Goal: Obtain resource: Download file/media

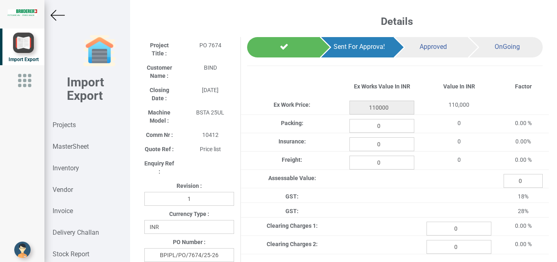
select select "INR"
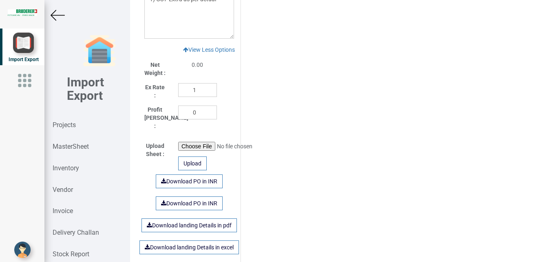
scroll to position [0, 4]
click at [57, 15] on img at bounding box center [58, 15] width 14 height 14
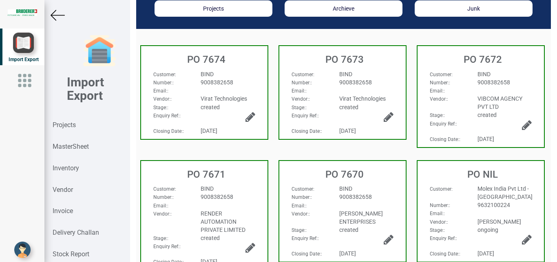
scroll to position [68, 0]
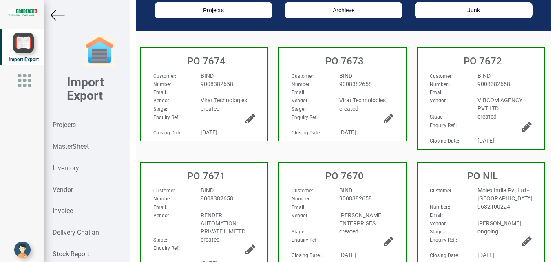
click at [369, 195] on div "Customer : BIND Number: : 9008382658 Email: : Vendor: : [PERSON_NAME] ENTERPRIS…" at bounding box center [342, 222] width 114 height 73
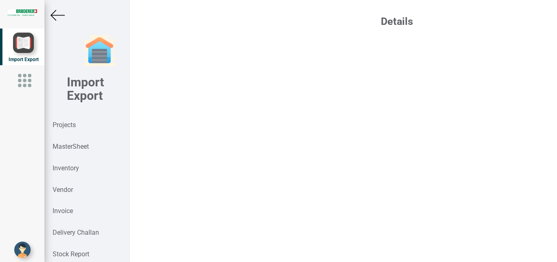
select select "INR"
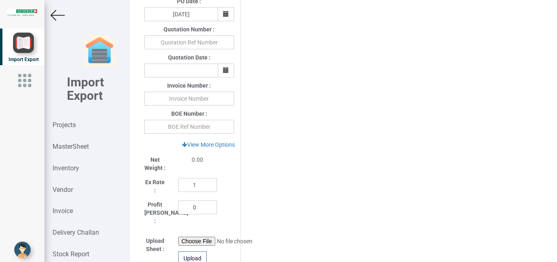
scroll to position [312, 0]
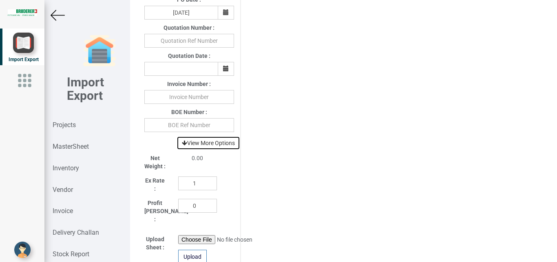
click at [201, 145] on link "View More Options" at bounding box center [208, 143] width 64 height 14
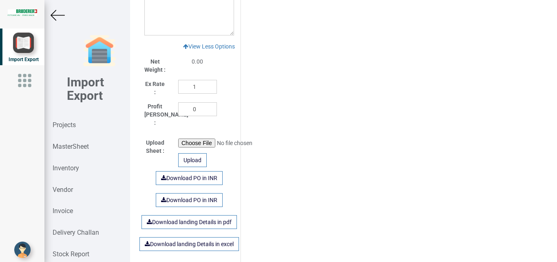
scroll to position [728, 0]
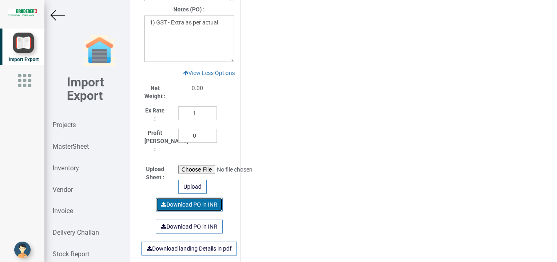
click at [179, 198] on link "Download PO in INR" at bounding box center [189, 205] width 67 height 14
click at [58, 16] on img at bounding box center [58, 15] width 14 height 14
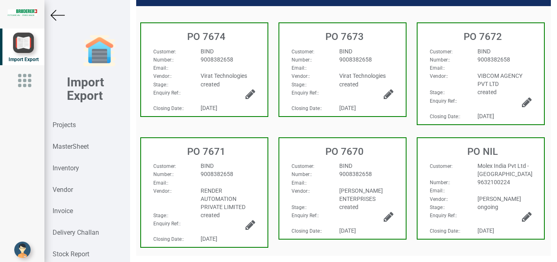
scroll to position [92, 0]
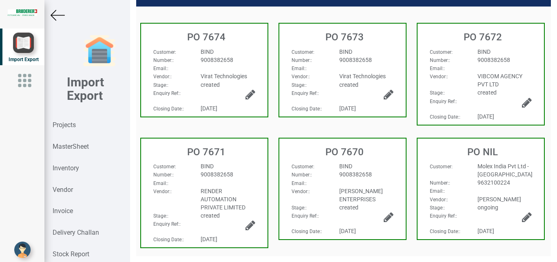
click at [373, 88] on div "created" at bounding box center [366, 85] width 66 height 8
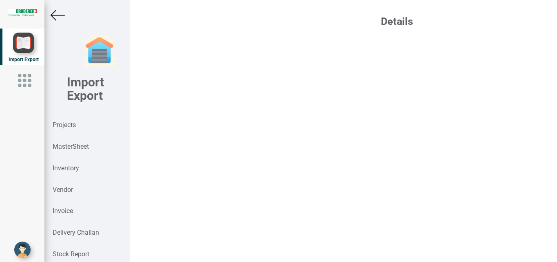
select select "INR"
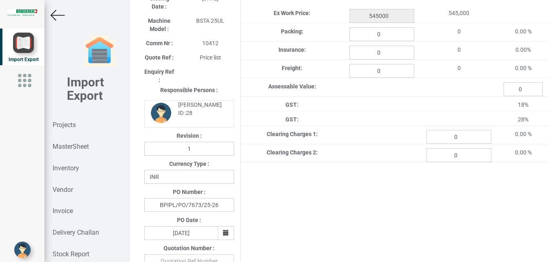
click at [57, 18] on img at bounding box center [58, 15] width 14 height 14
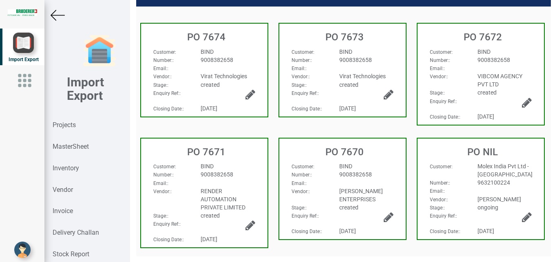
drag, startPoint x: 218, startPoint y: 154, endPoint x: 174, endPoint y: 159, distance: 44.3
click at [218, 63] on span "9008382658" at bounding box center [216, 60] width 33 height 7
select select "INR"
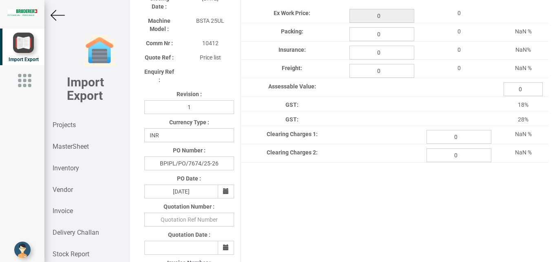
type input "110000"
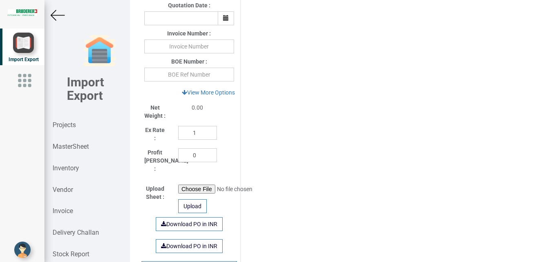
scroll to position [303, 0]
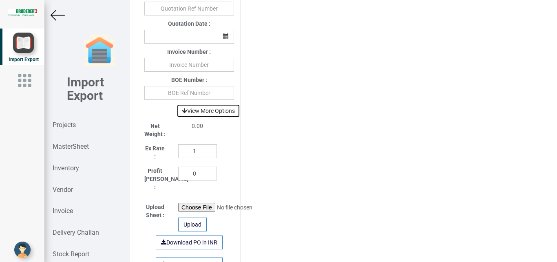
click at [204, 109] on link "View More Options" at bounding box center [208, 111] width 64 height 14
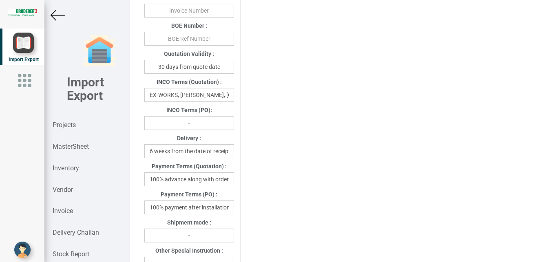
scroll to position [368, 0]
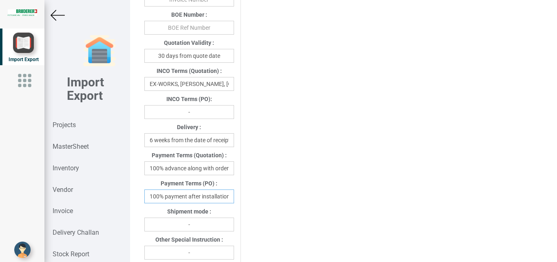
click at [203, 195] on input "100% payment after installation and documentation" at bounding box center [189, 196] width 90 height 14
drag, startPoint x: 205, startPoint y: 196, endPoint x: 177, endPoint y: 197, distance: 27.3
click at [177, 197] on input "100% payment after installation and documentation" at bounding box center [189, 196] width 90 height 14
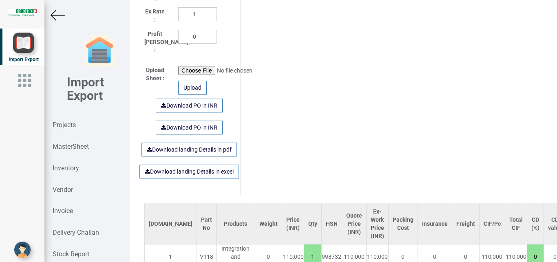
scroll to position [746, 0]
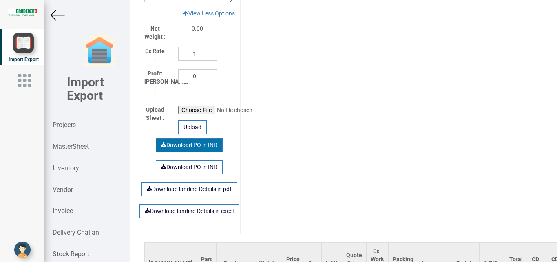
type input "100% payment after completion and documentation"
click at [194, 140] on link "Download PO in INR" at bounding box center [189, 145] width 67 height 14
click at [54, 15] on img at bounding box center [58, 15] width 14 height 14
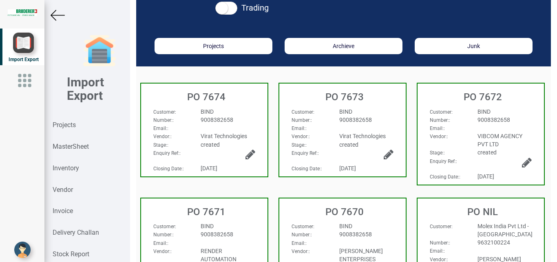
scroll to position [13, 0]
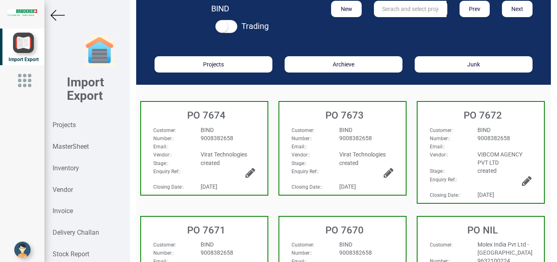
click at [57, 15] on img at bounding box center [58, 15] width 14 height 14
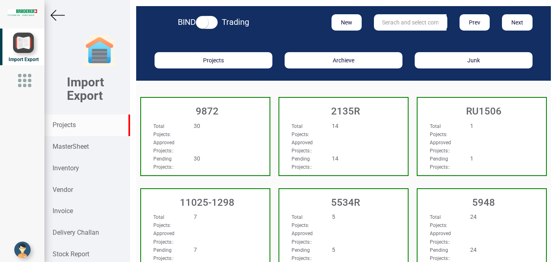
click at [55, 18] on img at bounding box center [58, 15] width 14 height 14
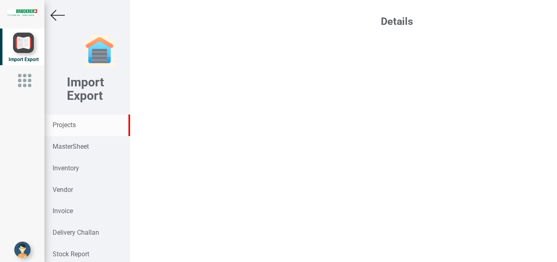
click at [62, 124] on strong "Projects" at bounding box center [64, 125] width 23 height 8
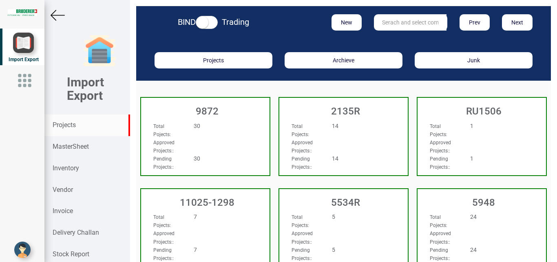
click at [389, 21] on input "text" at bounding box center [410, 22] width 73 height 16
type input "9927"
click at [401, 38] on link "9927" at bounding box center [406, 39] width 64 height 11
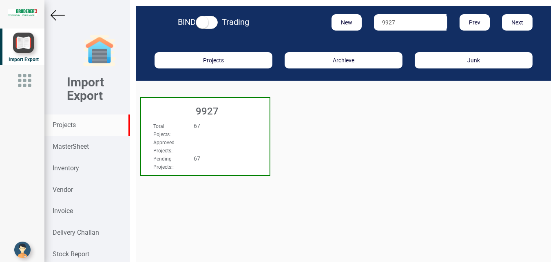
click at [232, 133] on div "Total Pojects : 67" at bounding box center [195, 130] width 97 height 16
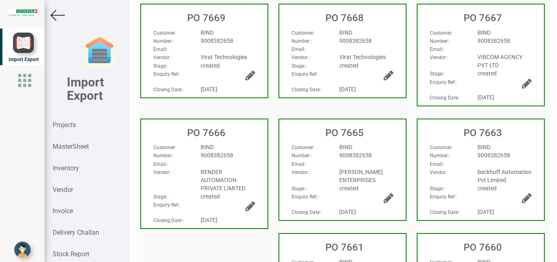
scroll to position [112, 0]
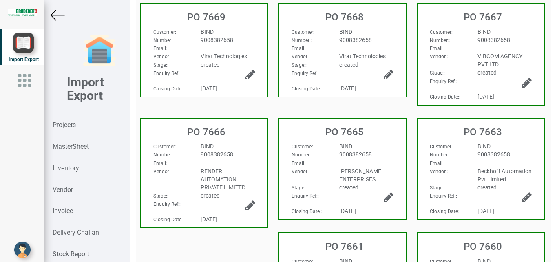
drag, startPoint x: 239, startPoint y: 59, endPoint x: 196, endPoint y: 60, distance: 42.4
click at [239, 59] on span "Virat Technologies" at bounding box center [223, 56] width 46 height 7
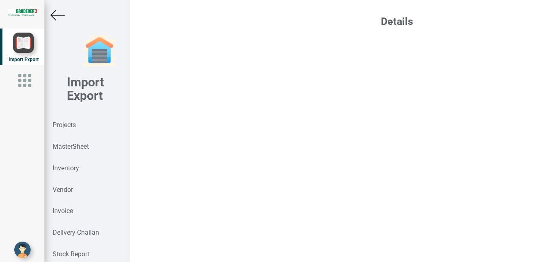
select select "INR"
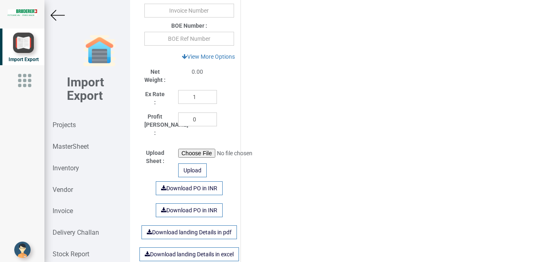
scroll to position [395, 0]
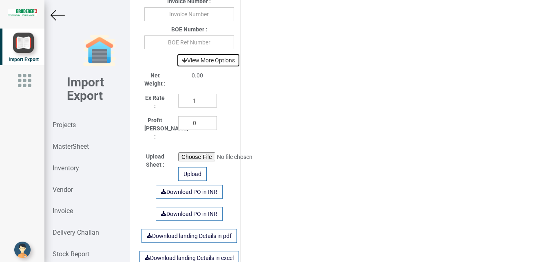
click at [220, 63] on link "View More Options" at bounding box center [208, 60] width 64 height 14
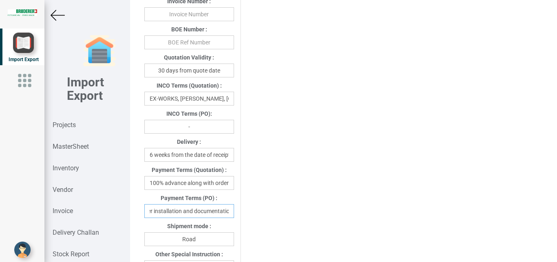
scroll to position [0, 53]
drag, startPoint x: 200, startPoint y: 213, endPoint x: 230, endPoint y: 213, distance: 29.3
click at [230, 213] on input "100% payment after installation and documentation" at bounding box center [189, 211] width 90 height 14
click at [166, 221] on div "Shipment mode : Road" at bounding box center [189, 232] width 102 height 28
drag, startPoint x: 176, startPoint y: 214, endPoint x: 184, endPoint y: 216, distance: 8.0
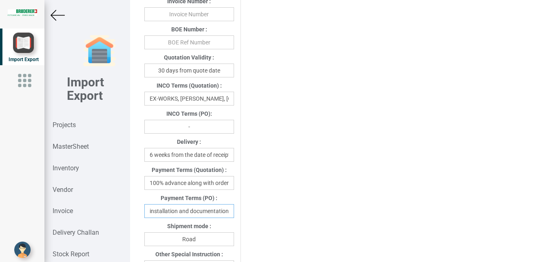
click at [177, 216] on input "100% payment after installation and documentation" at bounding box center [189, 211] width 90 height 14
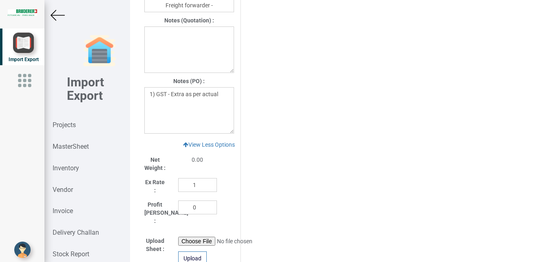
scroll to position [876, 0]
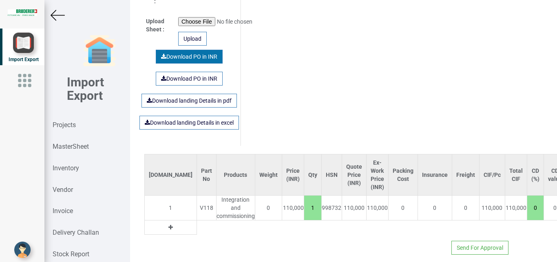
type input "100% payment after completion and documentation"
click at [173, 52] on link "Download PO in INR" at bounding box center [189, 57] width 67 height 14
